Goal: Book appointment/travel/reservation

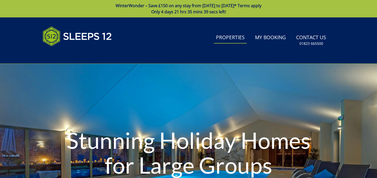
click at [232, 37] on link "Properties" at bounding box center [230, 38] width 33 height 12
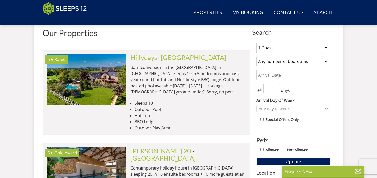
scroll to position [200, 0]
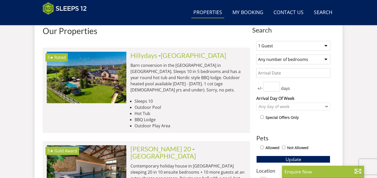
click at [284, 46] on select "1 Guest 2 Guests 3 Guests 4 Guests 5 Guests 6 Guests 7 Guests 8 Guests 9 Guests…" at bounding box center [293, 46] width 74 height 10
select select "11"
click at [256, 41] on select "1 Guest 2 Guests 3 Guests 4 Guests 5 Guests 6 Guests 7 Guests 8 Guests 9 Guests…" at bounding box center [293, 46] width 74 height 10
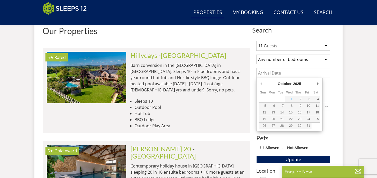
click at [279, 72] on input "Date" at bounding box center [293, 73] width 74 height 10
type input "[DATE]"
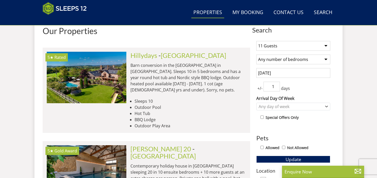
click at [277, 86] on input "1" at bounding box center [271, 87] width 16 height 10
type input "2"
click at [277, 86] on input "2" at bounding box center [271, 87] width 16 height 10
click at [279, 106] on div "Any day of week" at bounding box center [290, 107] width 67 height 6
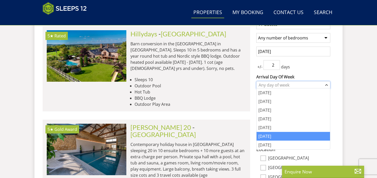
scroll to position [223, 0]
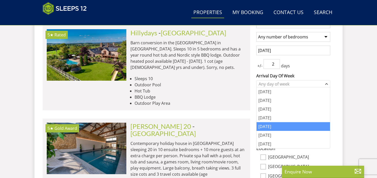
click at [275, 126] on div "[DATE]" at bounding box center [293, 126] width 73 height 9
click at [254, 73] on div "1 Guest 2 Guests 3 Guests 4 Guests 5 Guests 6 Guests 7 Guests 8 Guests 9 Guests…" at bounding box center [293, 154] width 82 height 280
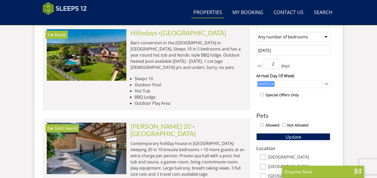
click at [285, 137] on button "Update" at bounding box center [293, 137] width 74 height 7
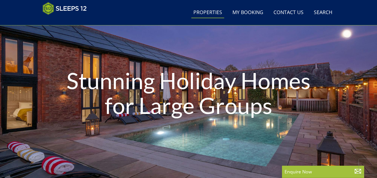
scroll to position [0, 0]
